Goal: Navigation & Orientation: Find specific page/section

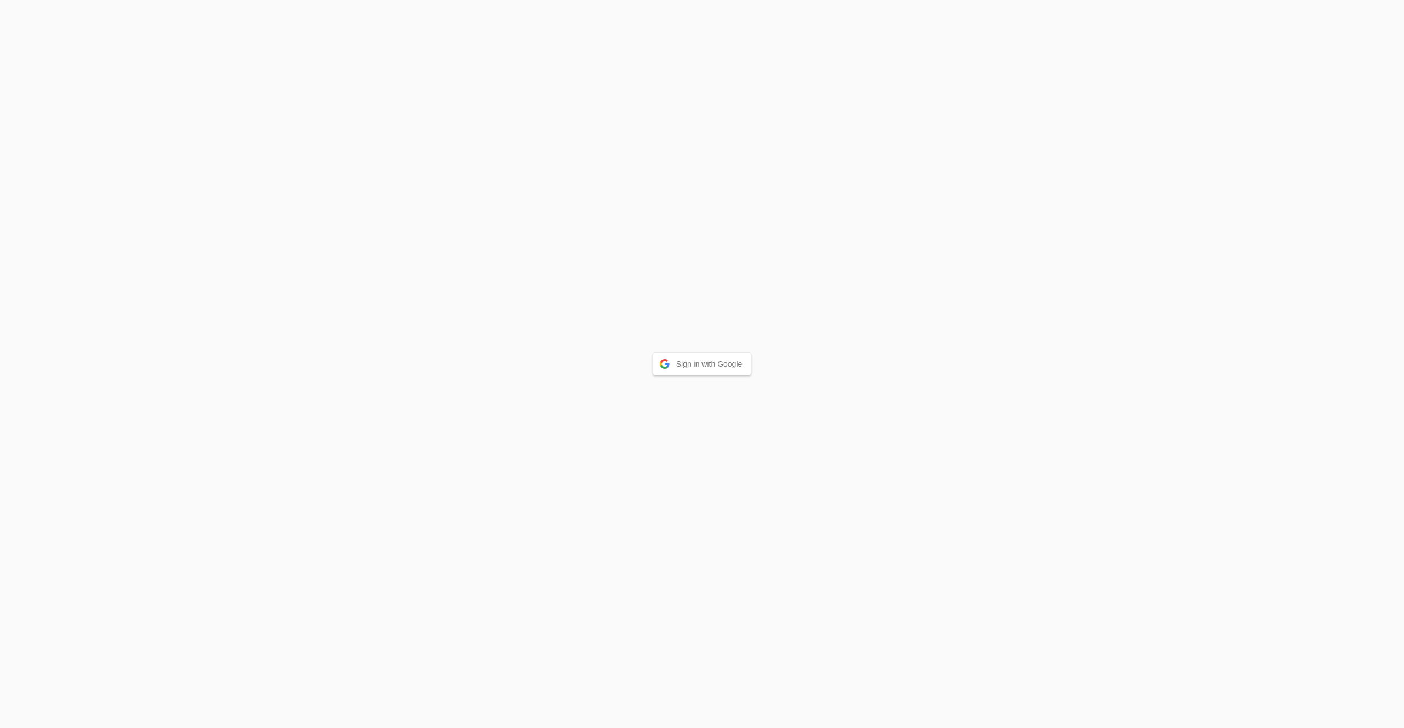
click at [699, 360] on button "Sign in with Google" at bounding box center [702, 364] width 98 height 22
